Goal: Book appointment/travel/reservation

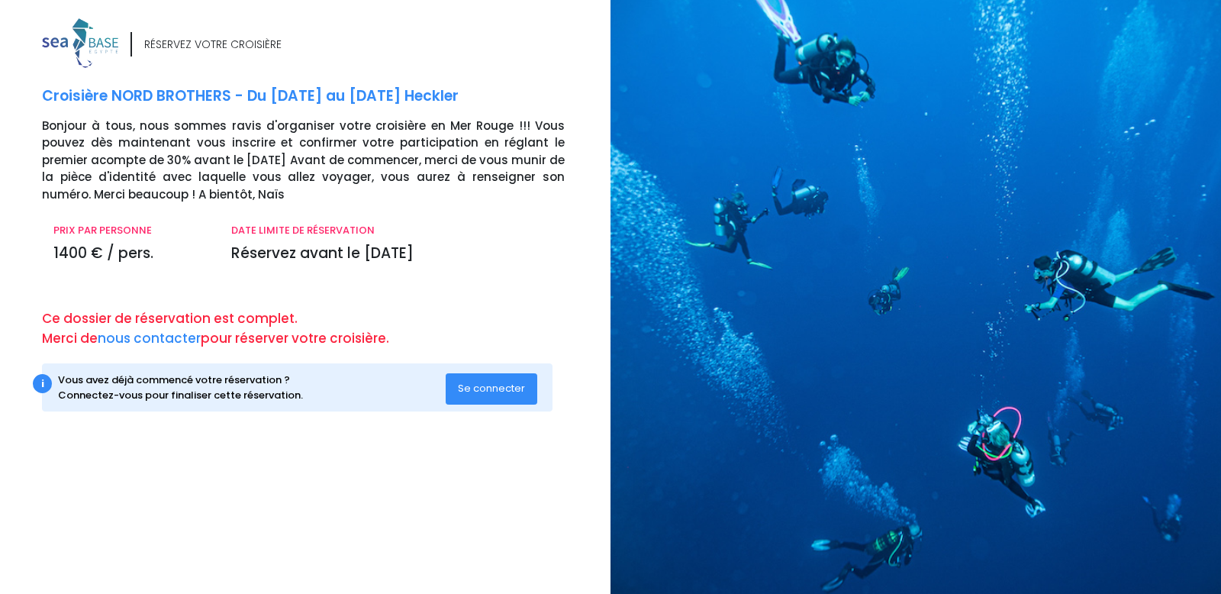
click at [488, 387] on span "Se connecter" at bounding box center [491, 388] width 67 height 15
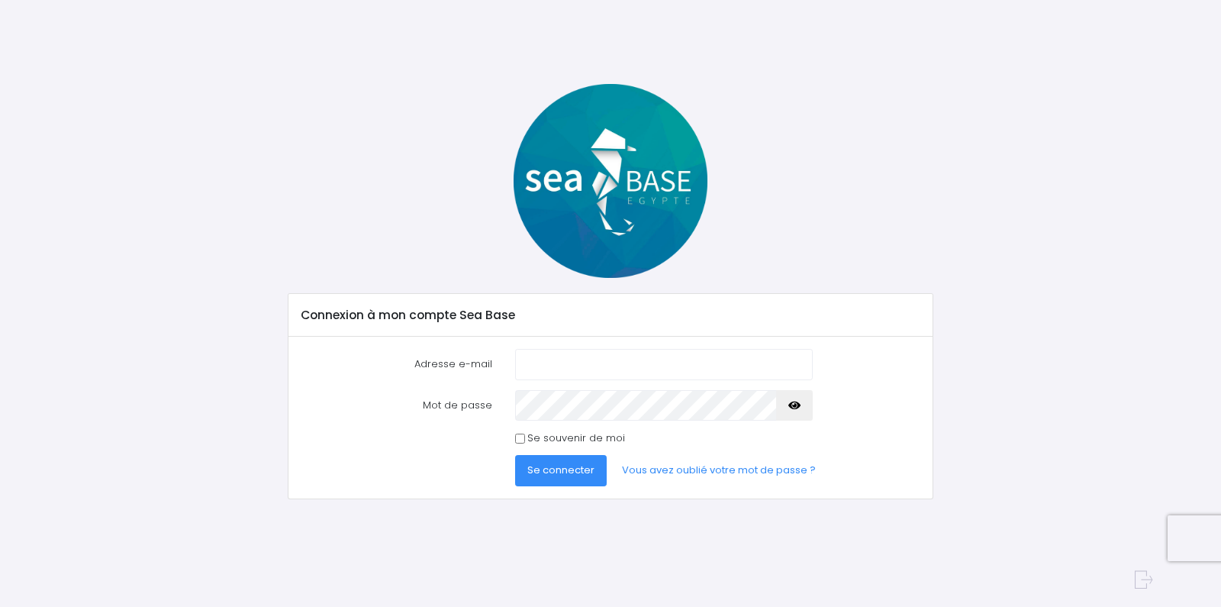
type input "nicolas.risso@laposte.net"
click at [515, 437] on input "Se souvenir de moi" at bounding box center [520, 439] width 10 height 10
checkbox input "true"
click at [550, 467] on span "Se connecter" at bounding box center [561, 470] width 67 height 15
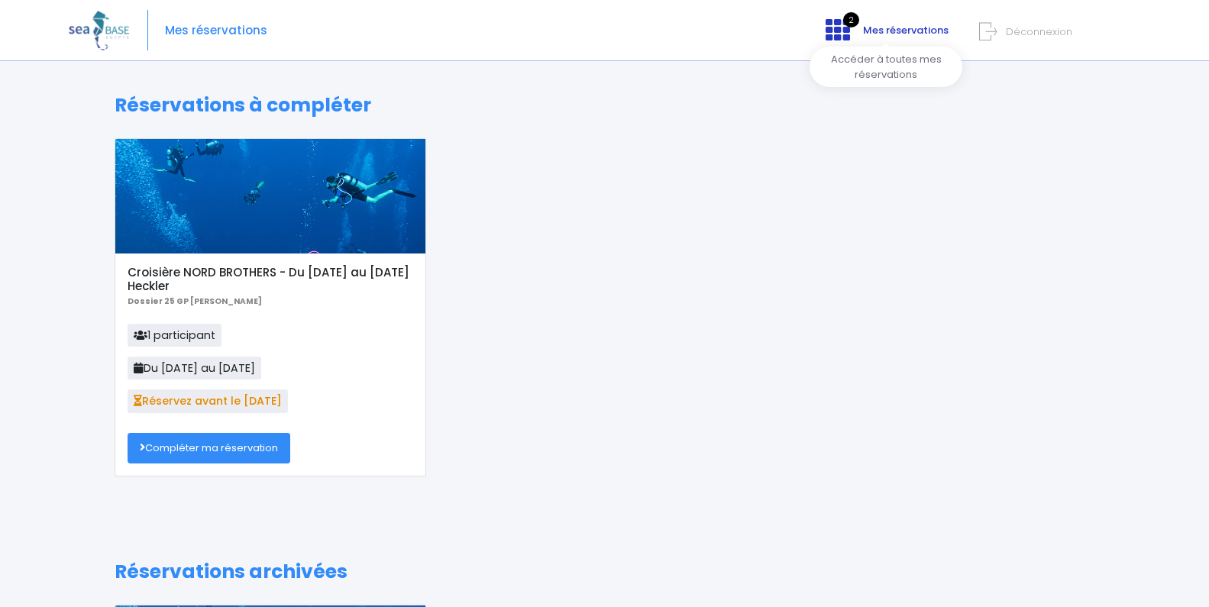
click at [844, 32] on icon at bounding box center [837, 30] width 24 height 24
click at [249, 450] on link "Compléter ma réservation" at bounding box center [208, 448] width 163 height 31
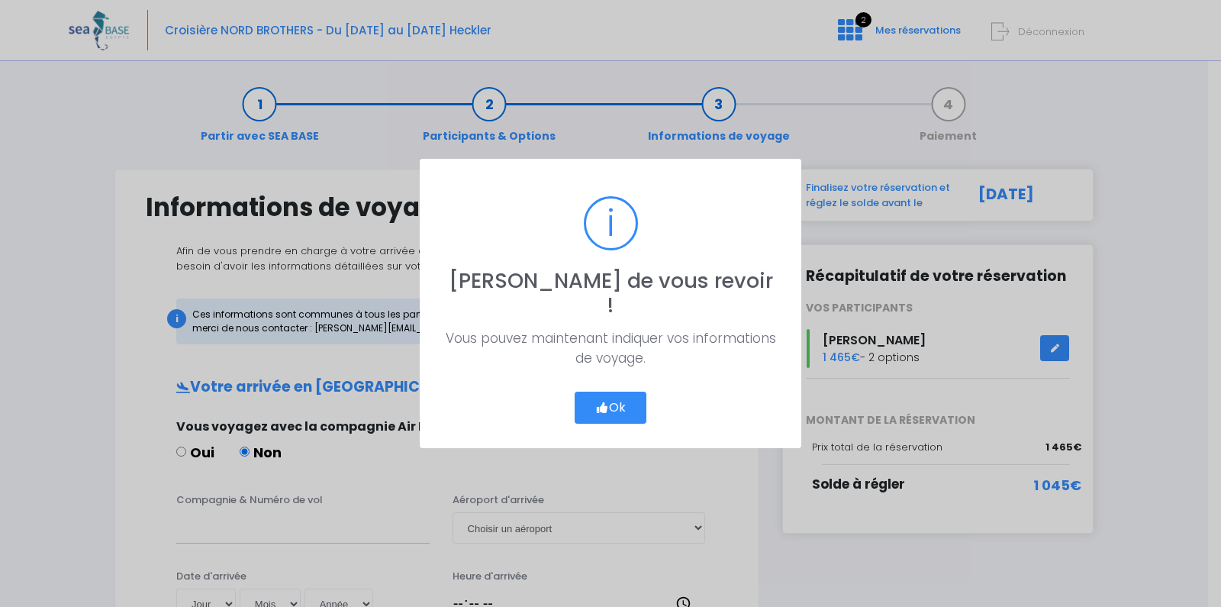
click at [608, 397] on button "Ok" at bounding box center [611, 408] width 72 height 32
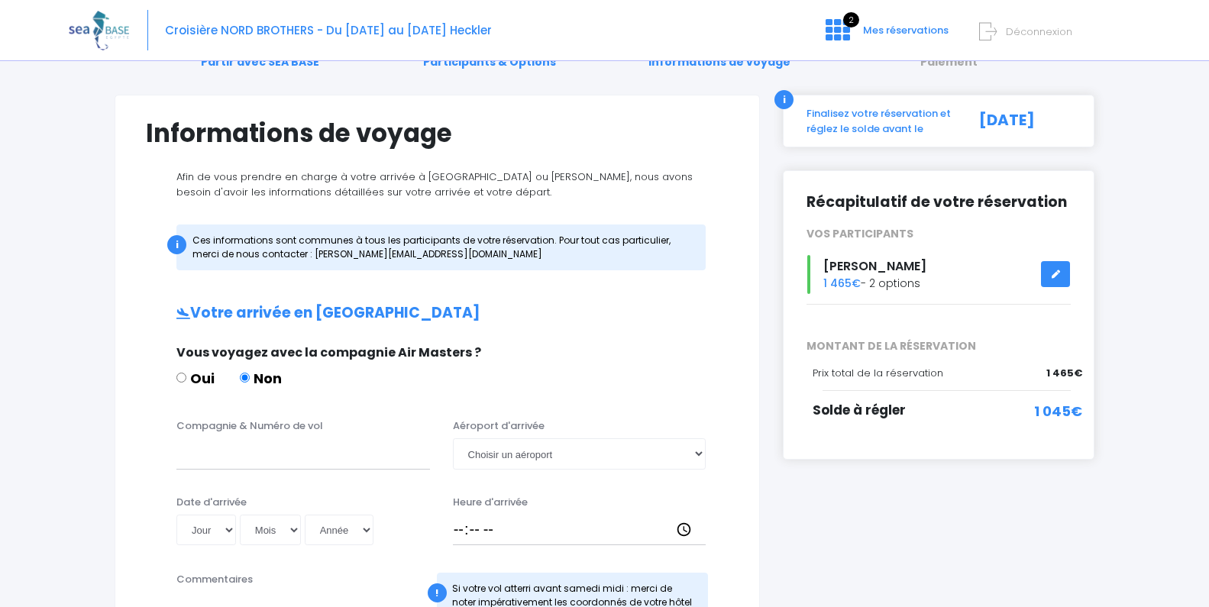
scroll to position [39, 0]
